Goal: Find specific page/section: Find specific page/section

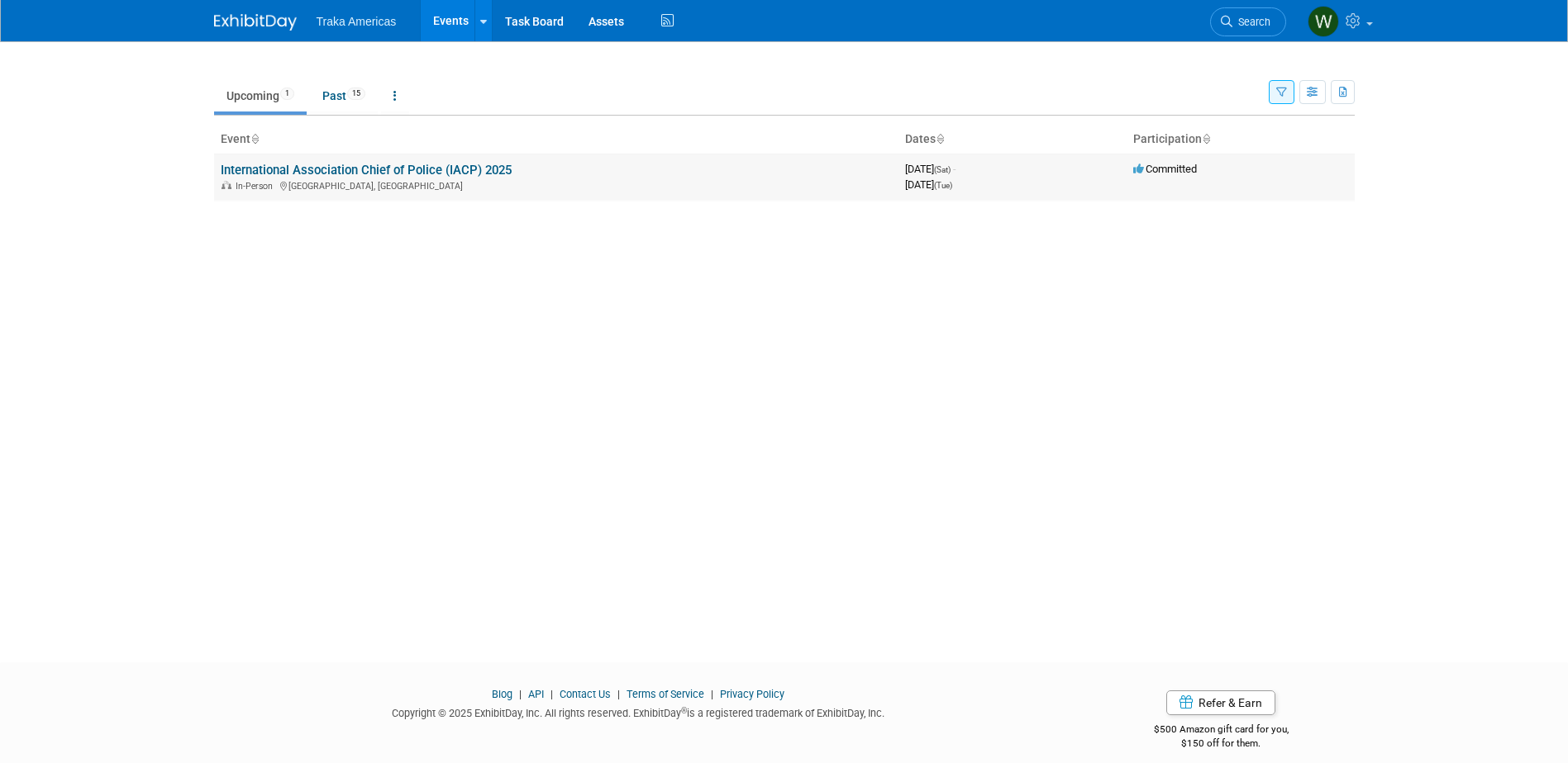
click at [492, 168] on link "International Association Chief of Police (IACP) 2025" at bounding box center [367, 170] width 291 height 15
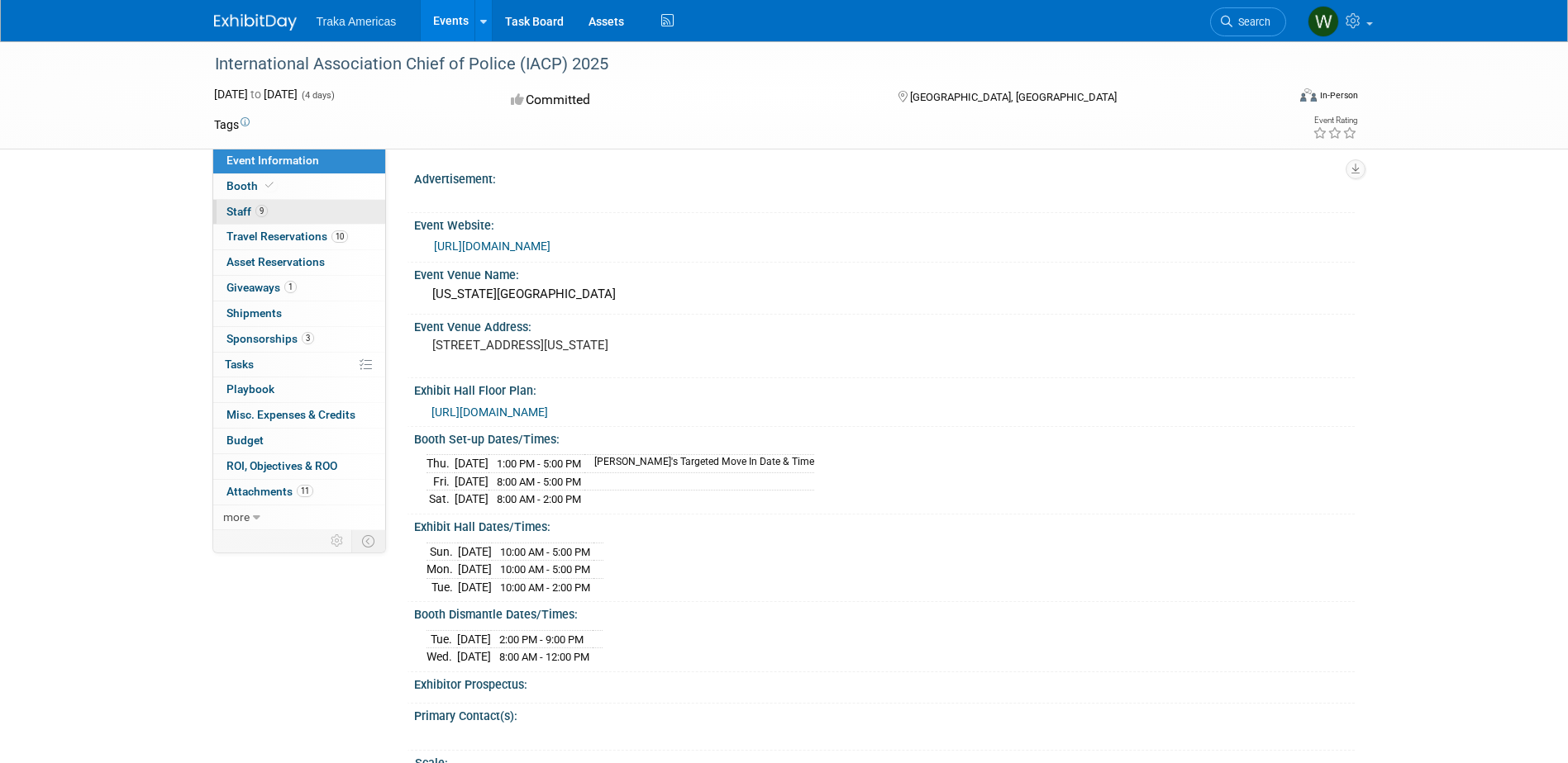
click at [290, 218] on link "9 Staff 9" at bounding box center [299, 213] width 172 height 25
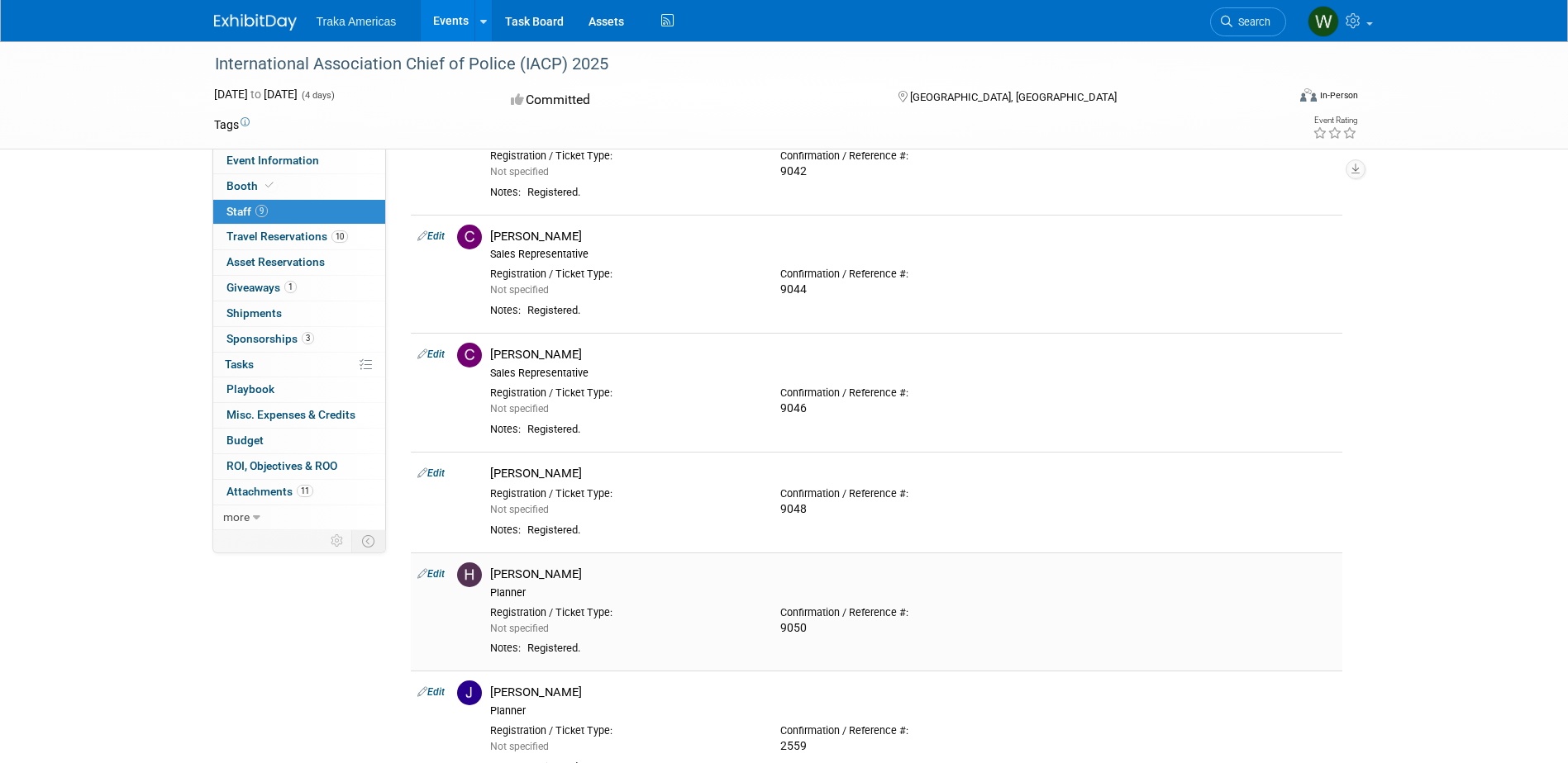
scroll to position [165, 0]
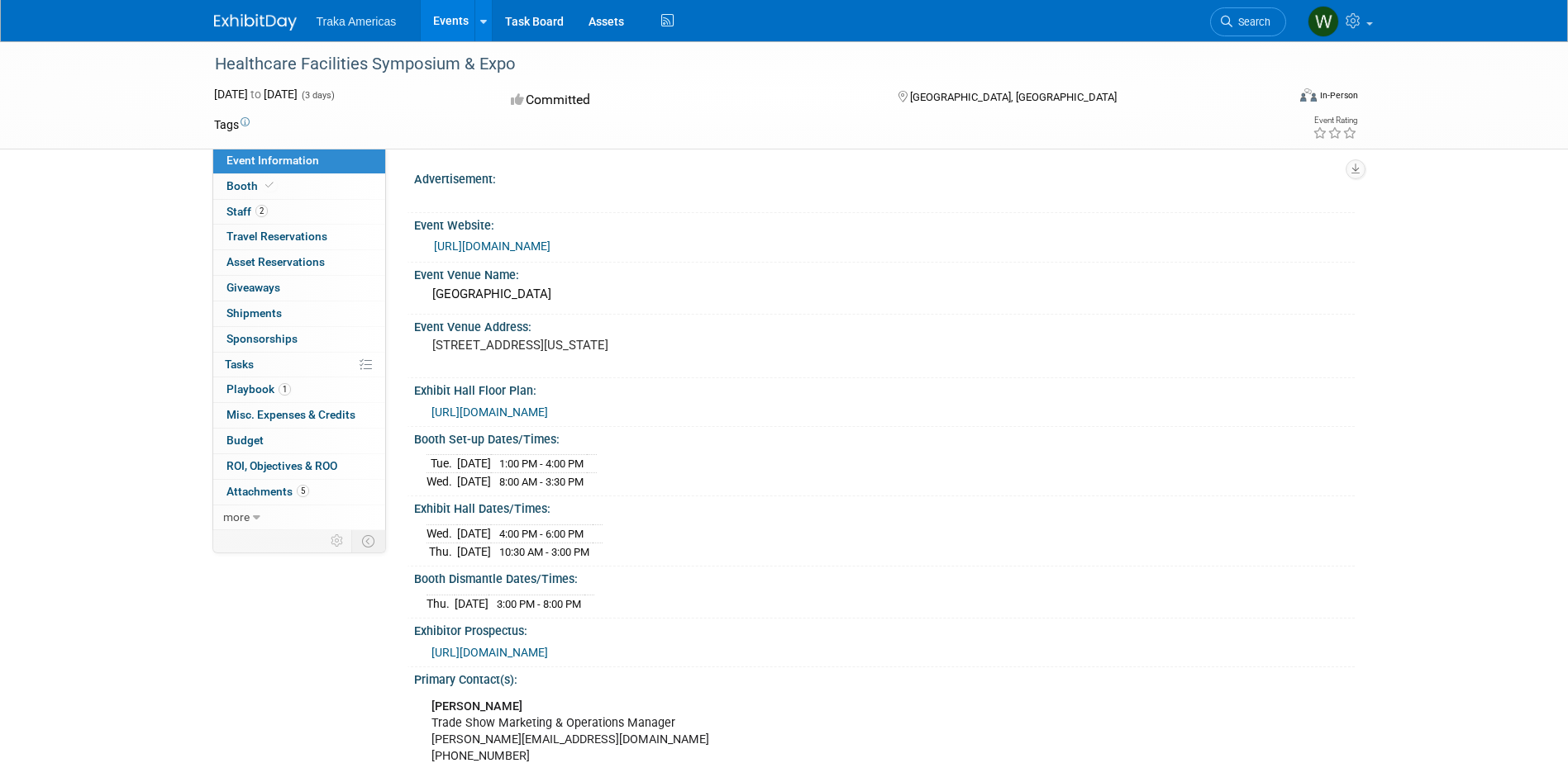
drag, startPoint x: 508, startPoint y: 64, endPoint x: 203, endPoint y: 69, distance: 305.0
click at [203, 69] on div "Healthcare Facilities Symposium & Expo" at bounding box center [738, 63] width 1072 height 44
